Goal: Check status: Check status

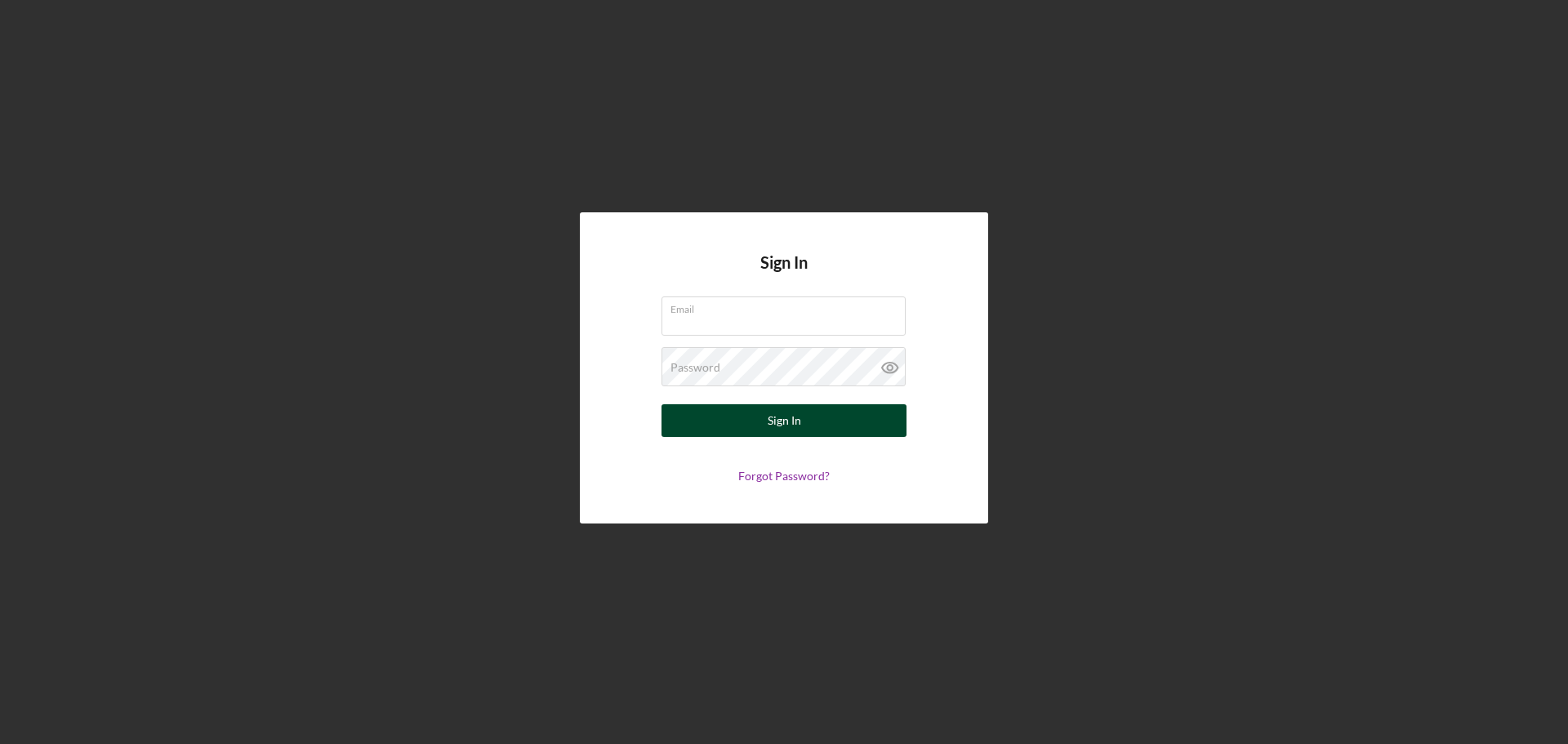
type input "[PERSON_NAME][EMAIL_ADDRESS][DOMAIN_NAME]"
click at [789, 422] on div "Sign In" at bounding box center [784, 420] width 33 height 32
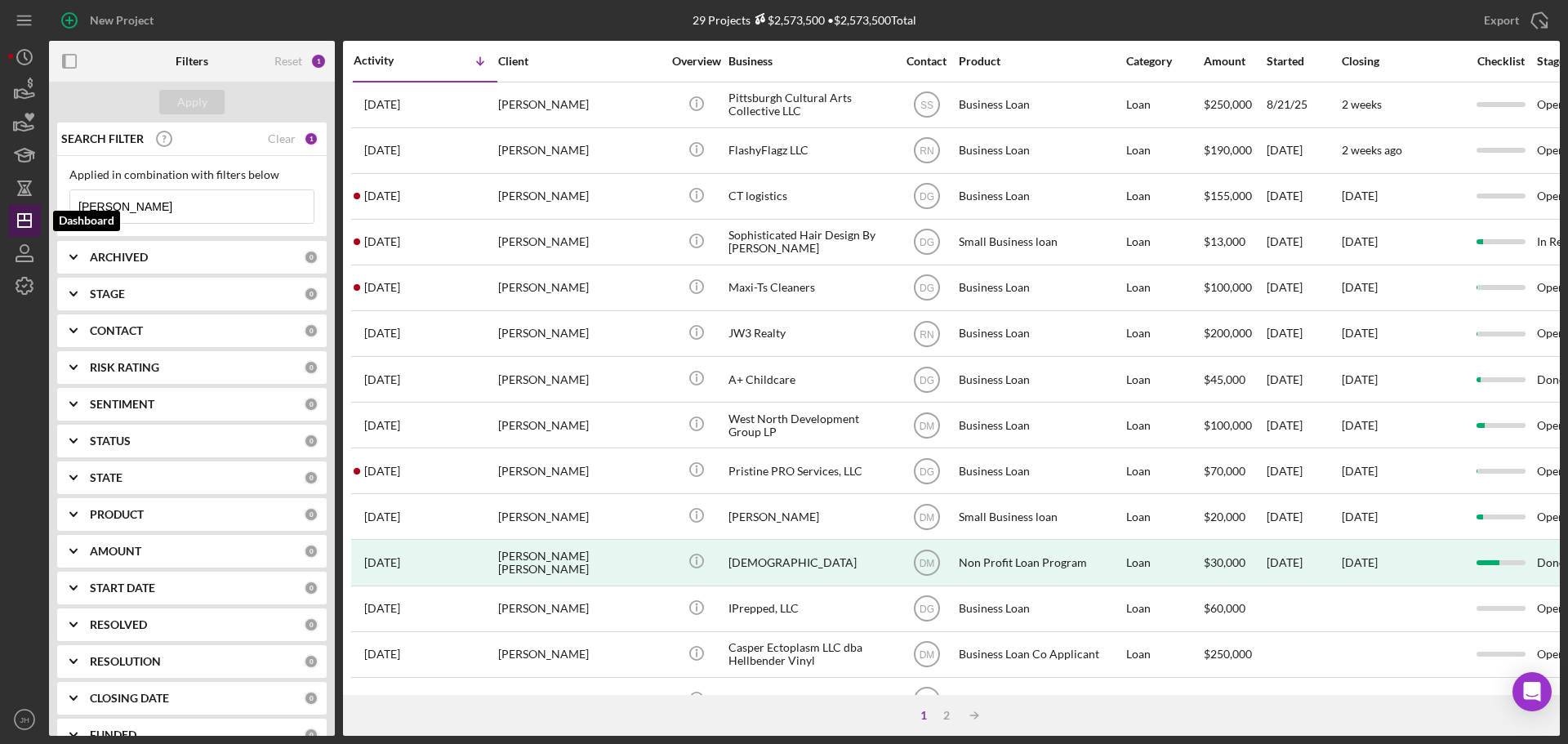
drag, startPoint x: 175, startPoint y: 206, endPoint x: 44, endPoint y: 196, distance: 131.4
click at [30, 204] on div "New Project 29 Projects $2,573,500 • $2,573,500 Total [PERSON_NAME] Export Icon…" at bounding box center [784, 367] width 1551 height 736
drag, startPoint x: 144, startPoint y: 213, endPoint x: 123, endPoint y: 211, distance: 21.1
click at [143, 213] on input at bounding box center [192, 206] width 243 height 32
type input "assent"
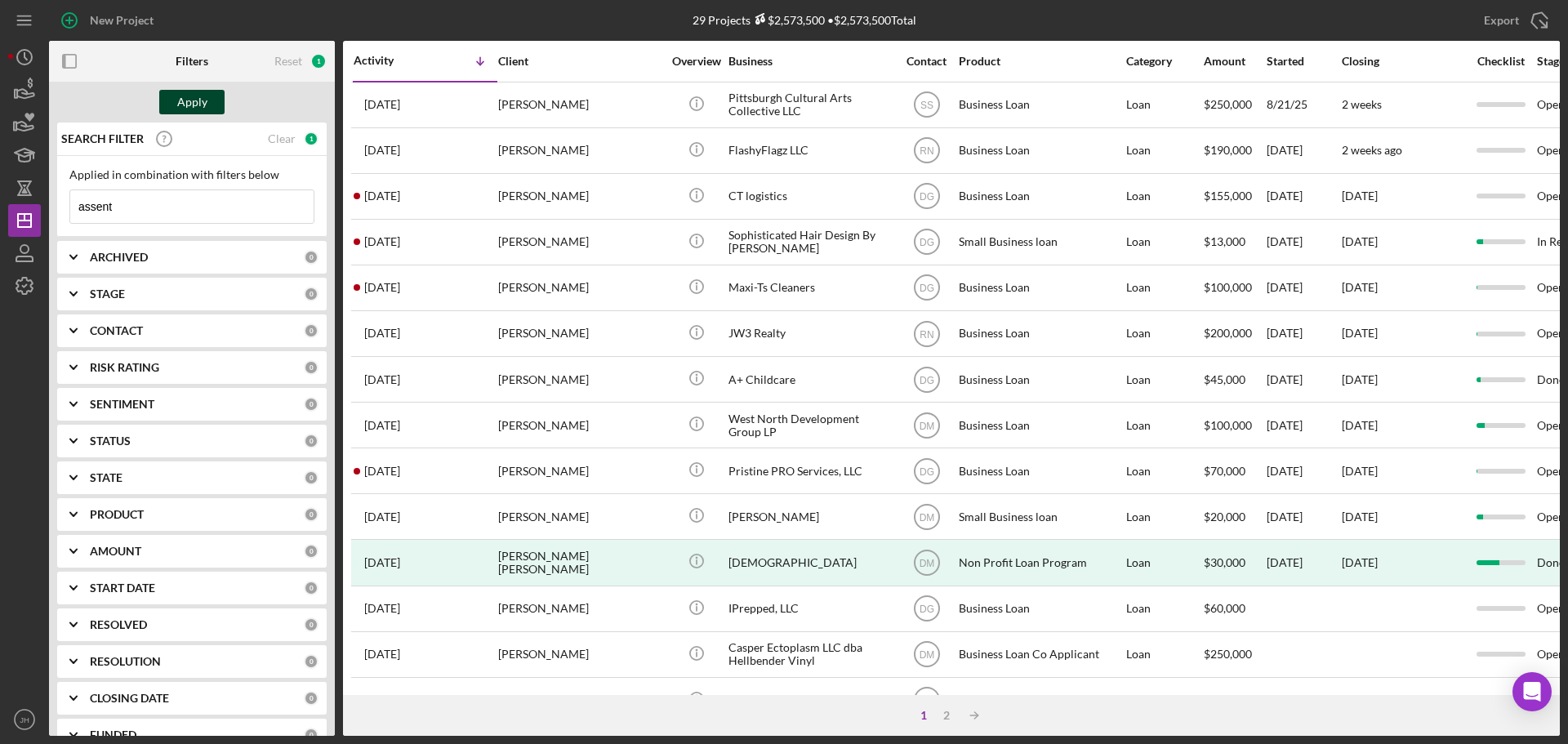
click at [200, 107] on div "Apply" at bounding box center [192, 101] width 30 height 24
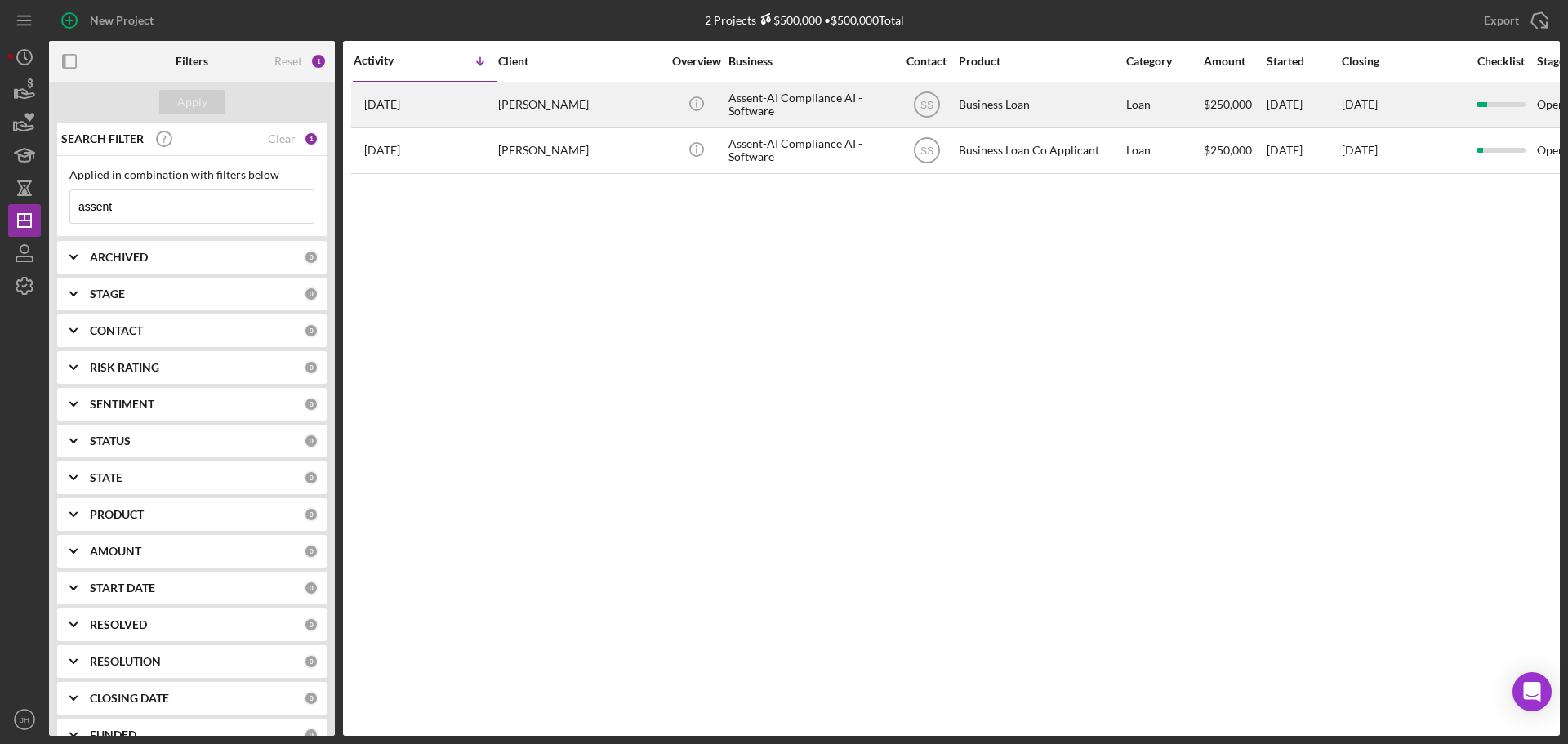
click at [799, 96] on div "Assent-AI Compliance AI -Software" at bounding box center [809, 105] width 164 height 43
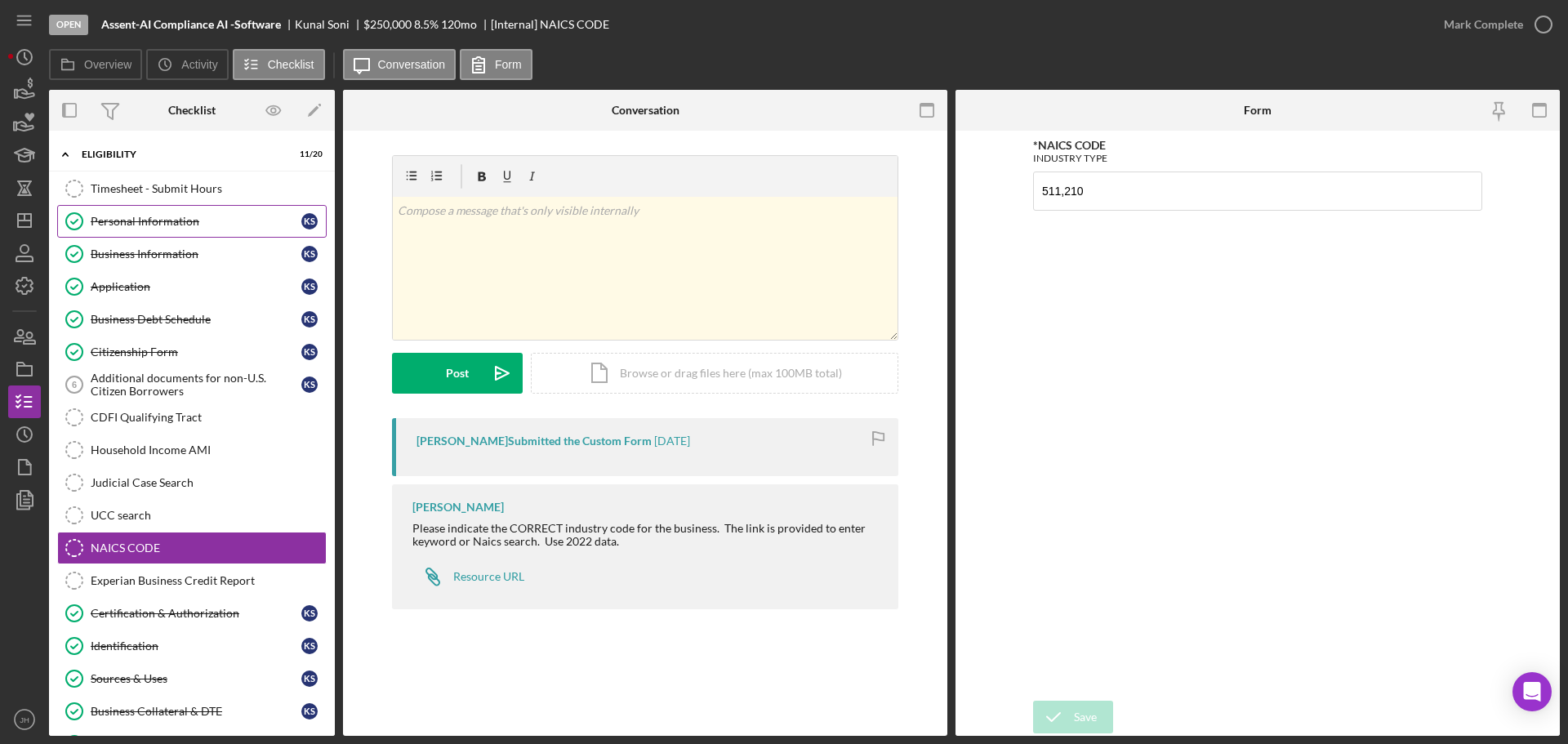
click at [152, 219] on div "Personal Information" at bounding box center [196, 221] width 211 height 13
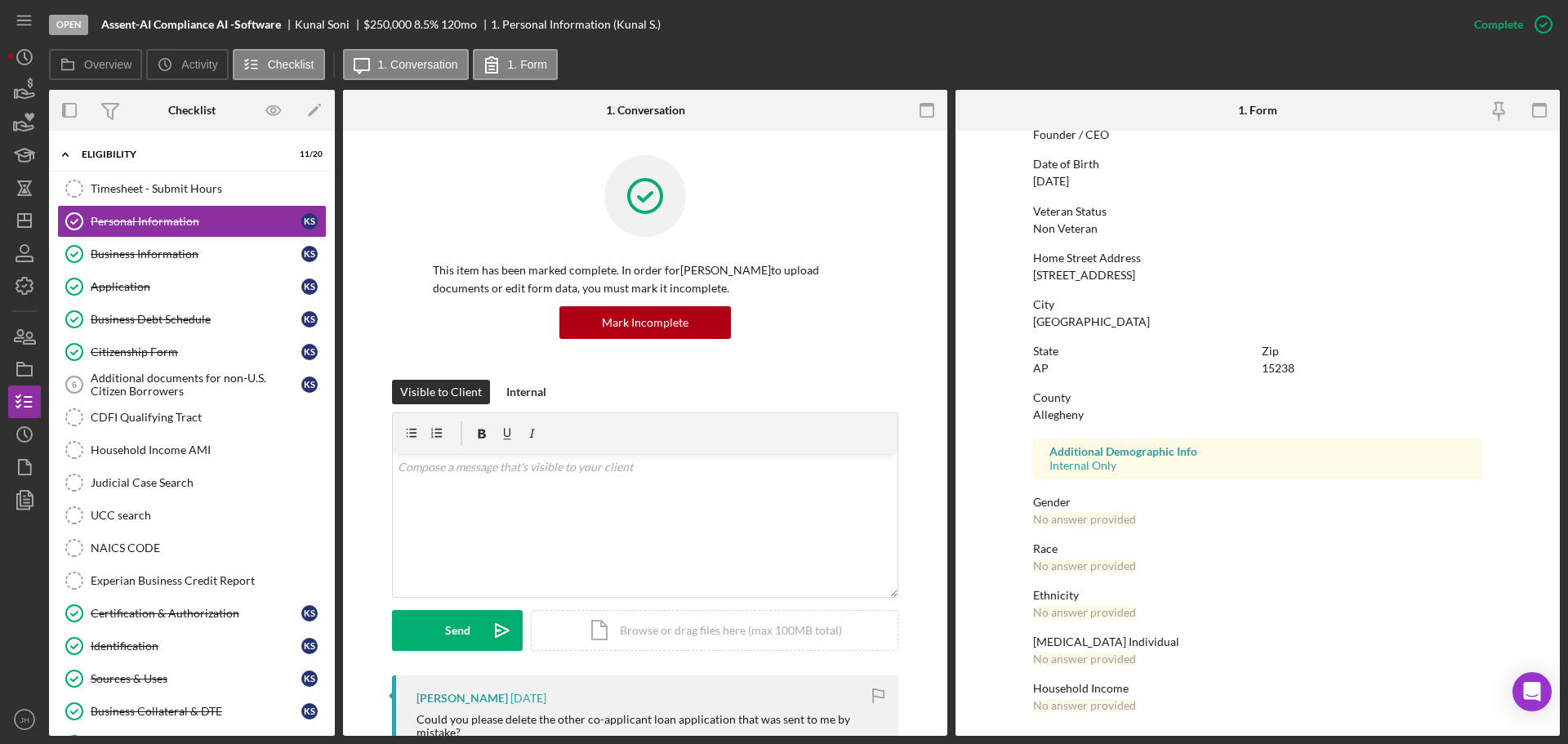
scroll to position [157, 0]
click at [156, 254] on div "Business Information" at bounding box center [196, 254] width 211 height 13
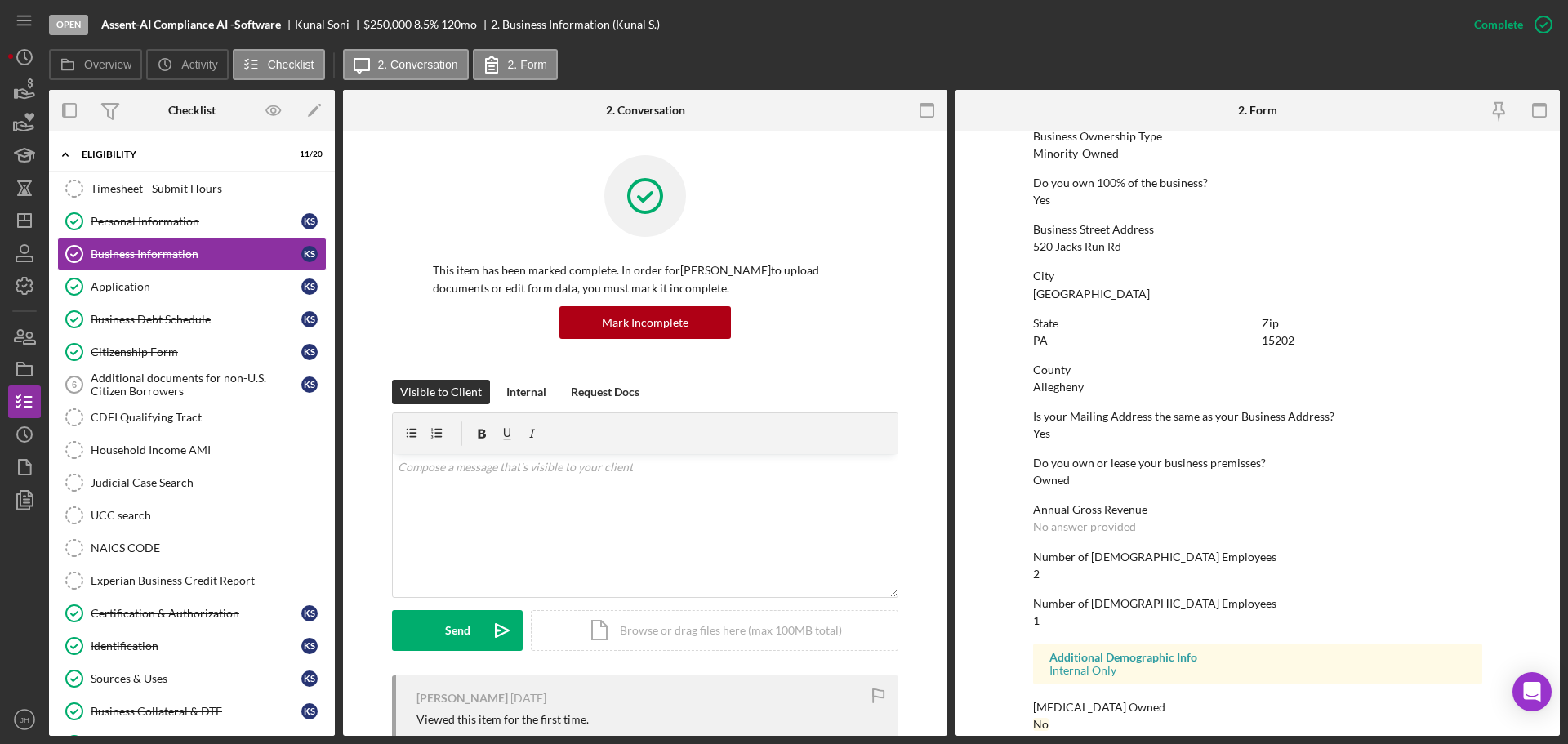
scroll to position [627, 0]
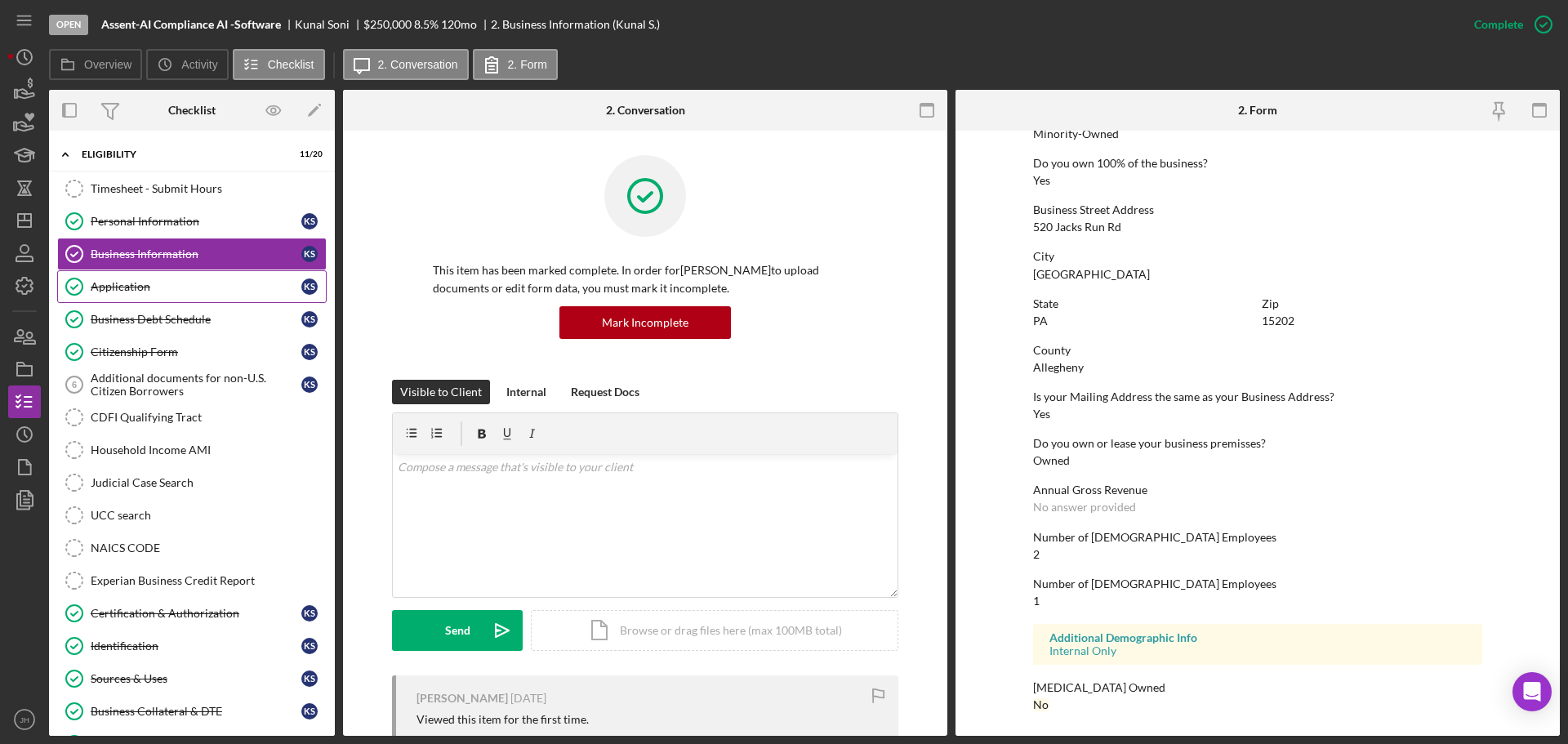
click at [132, 284] on div "Application" at bounding box center [196, 287] width 211 height 13
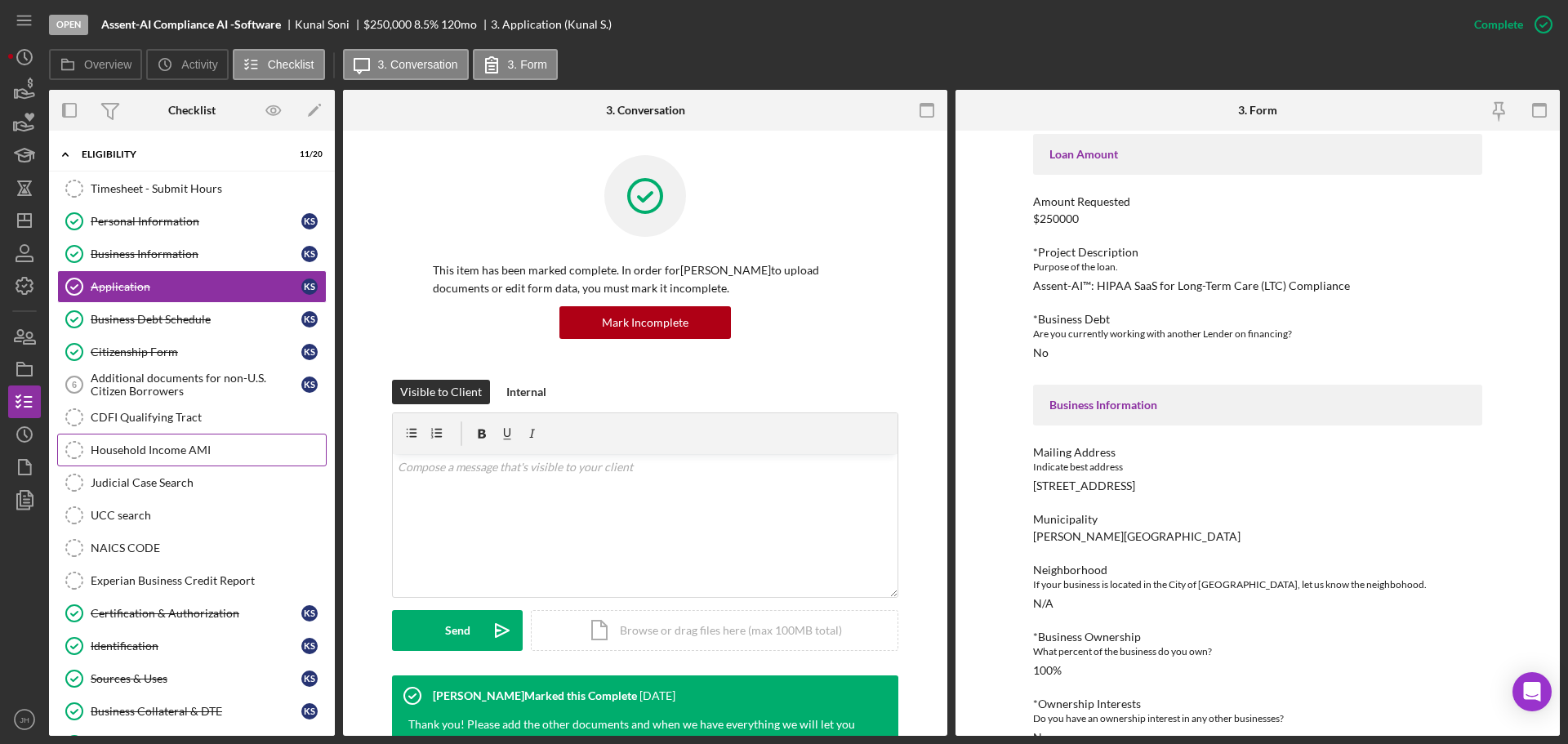
scroll to position [81, 0]
click at [150, 323] on div "Business Debt Schedule" at bounding box center [196, 319] width 211 height 13
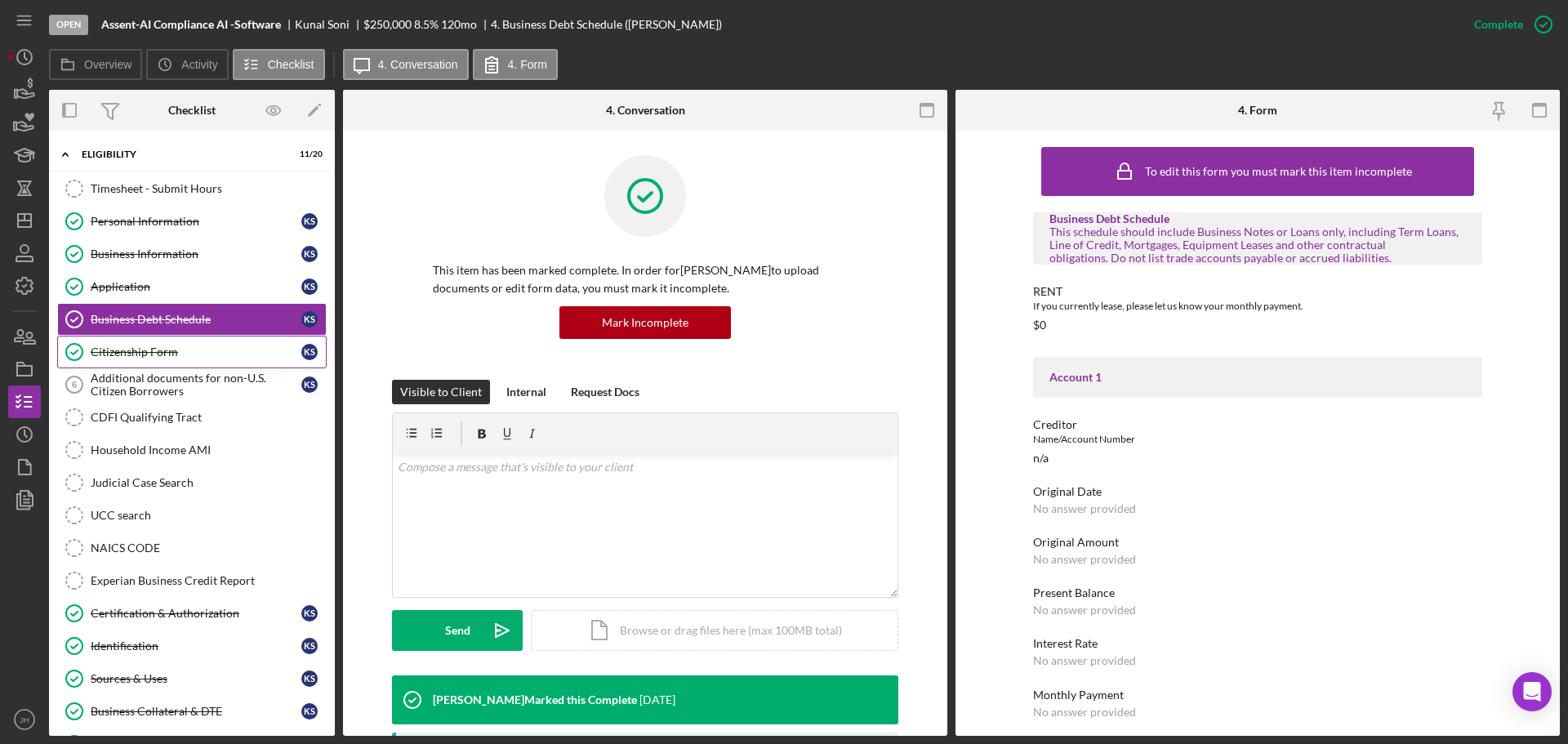
click at [130, 352] on div "Citizenship Form" at bounding box center [196, 352] width 211 height 13
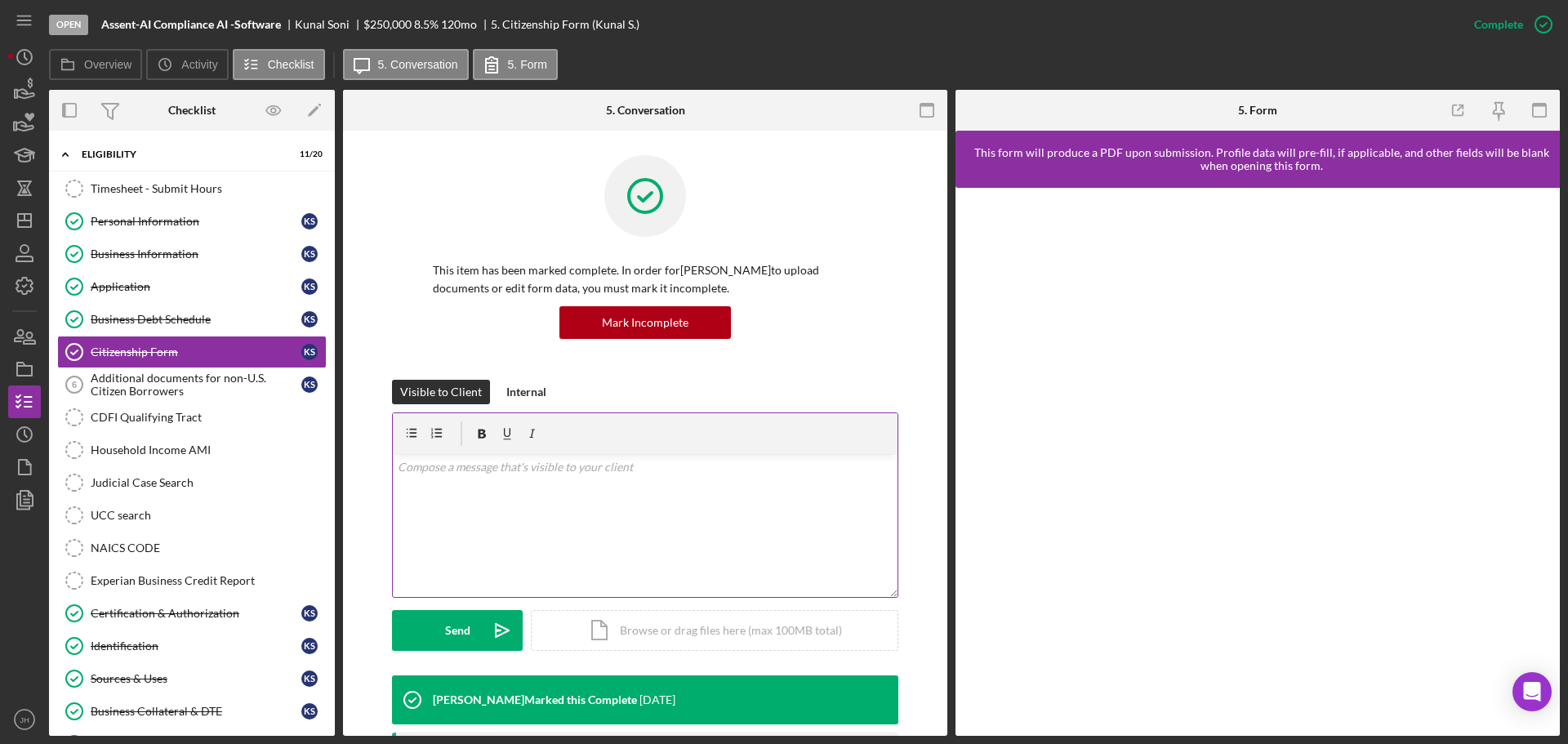
scroll to position [164, 0]
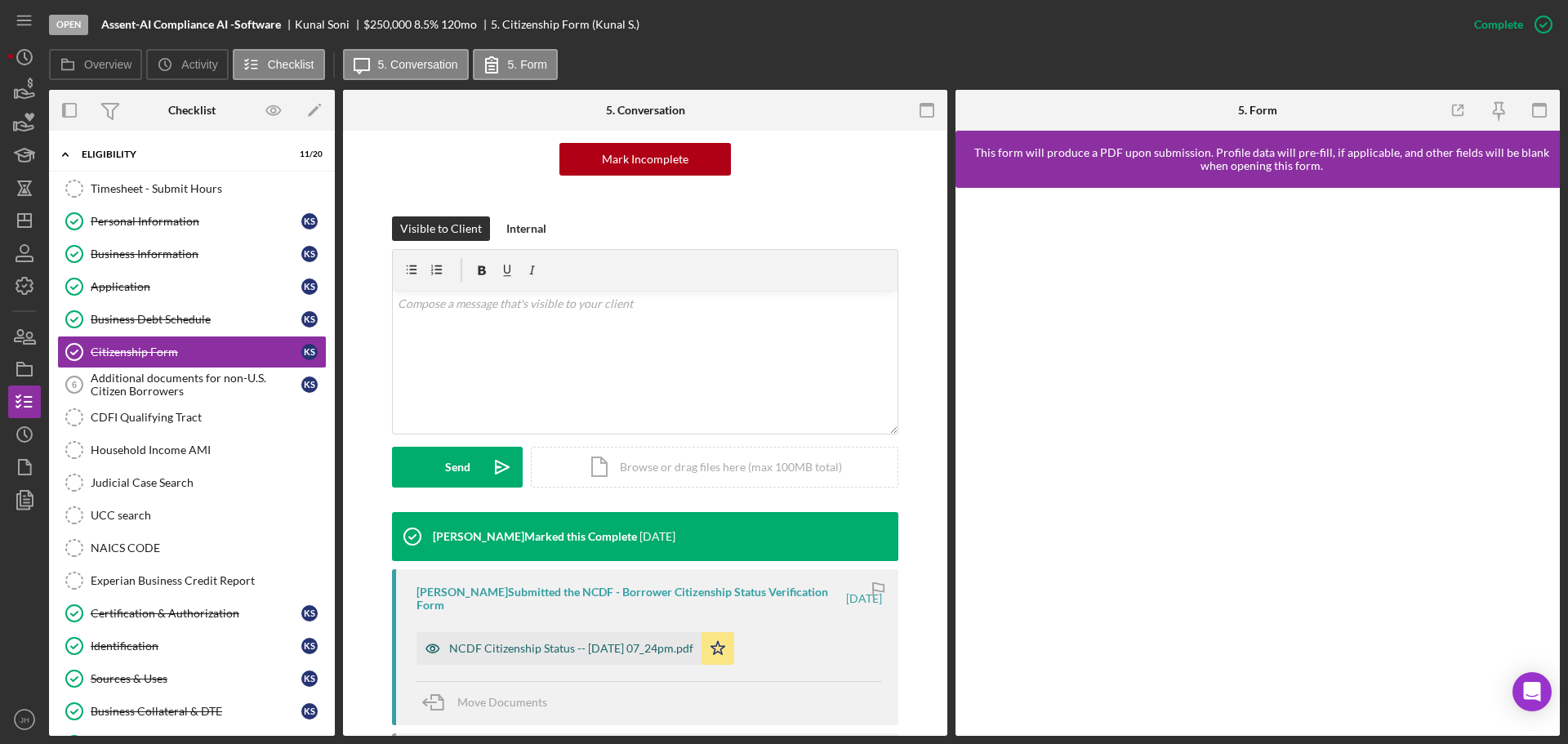
click at [550, 650] on div "NCDF Citizenship Status -- [DATE] 07_24pm.pdf" at bounding box center [571, 648] width 244 height 13
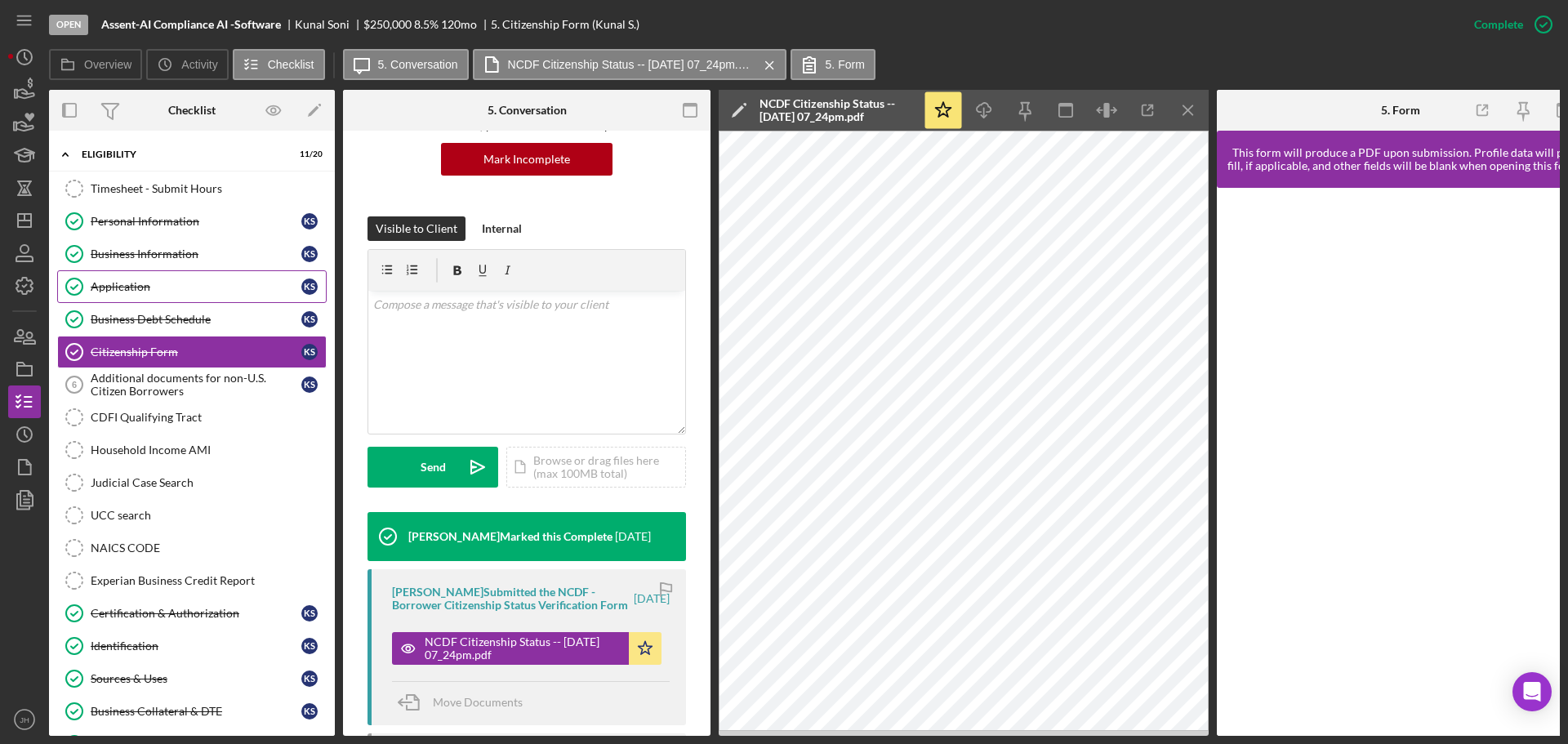
click at [123, 283] on div "Application" at bounding box center [196, 287] width 211 height 13
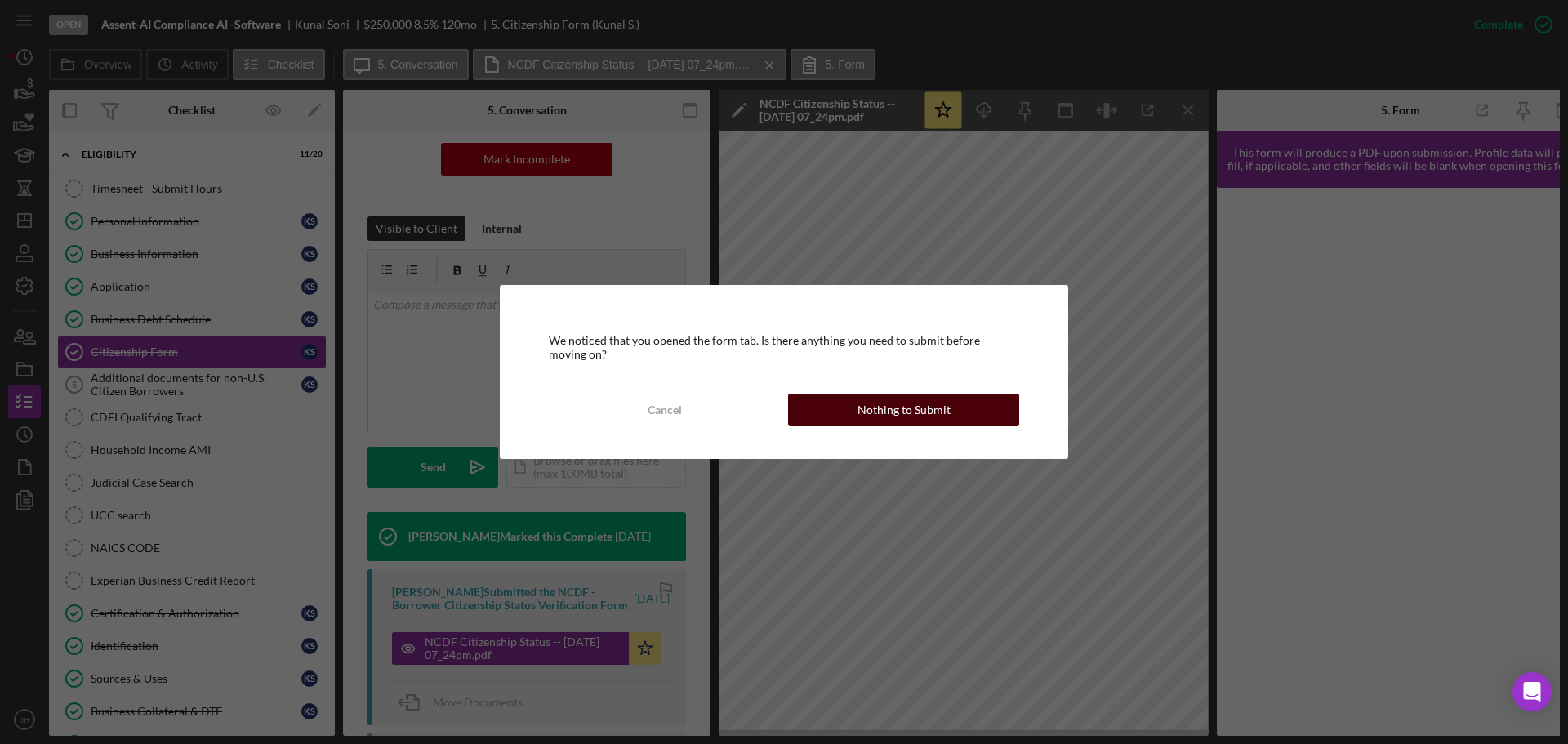
click at [920, 409] on div "Nothing to Submit" at bounding box center [904, 410] width 93 height 32
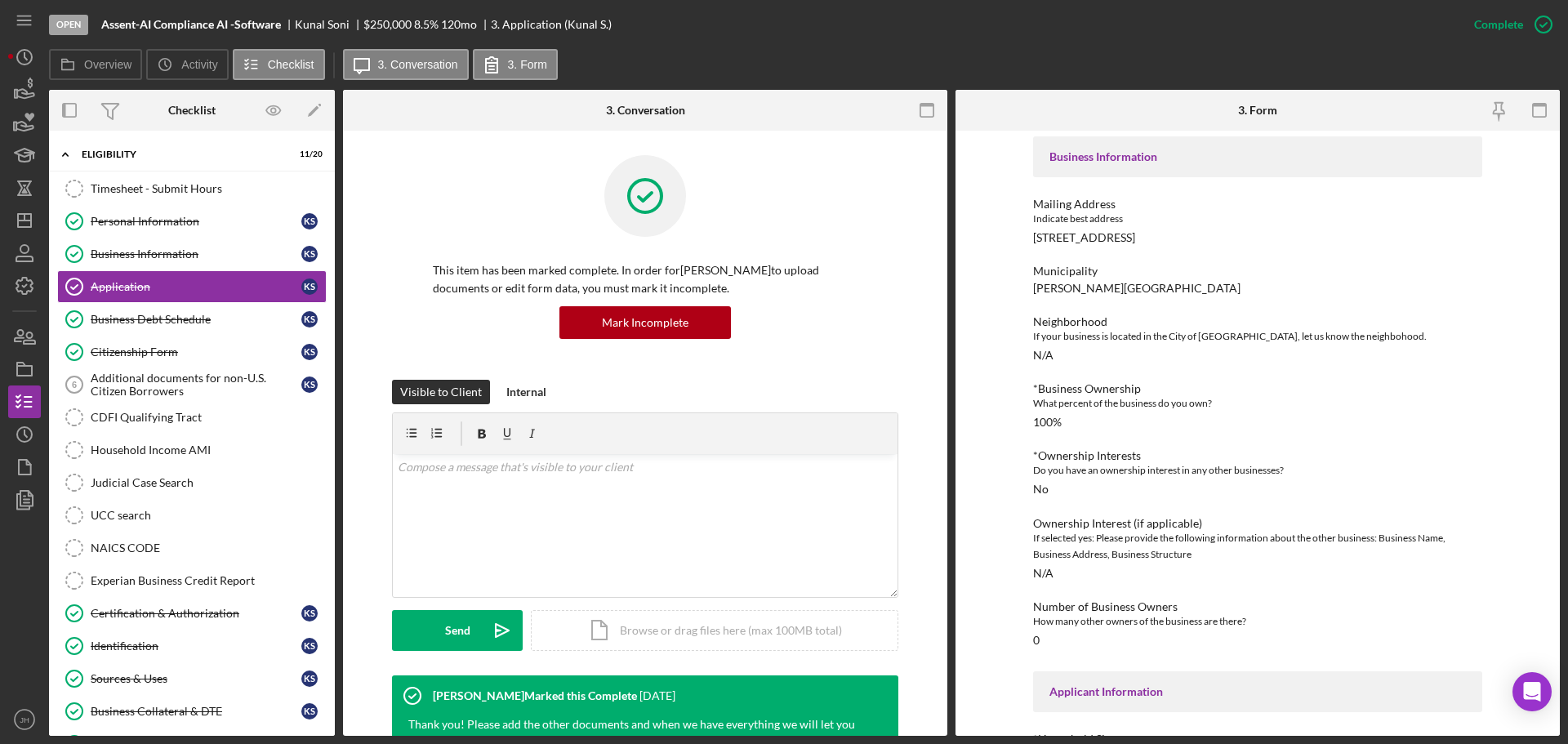
scroll to position [327, 0]
